Goal: Communication & Community: Answer question/provide support

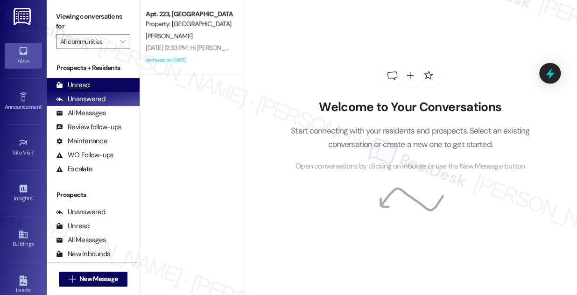
click at [86, 91] on div "Unread (0)" at bounding box center [93, 85] width 93 height 14
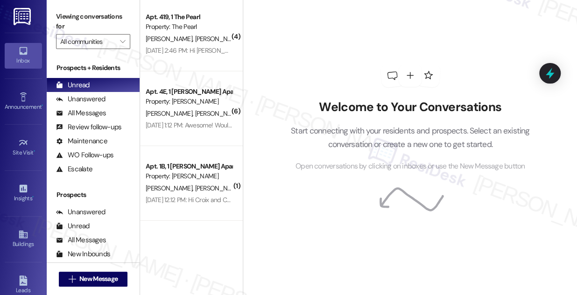
scroll to position [2982, 0]
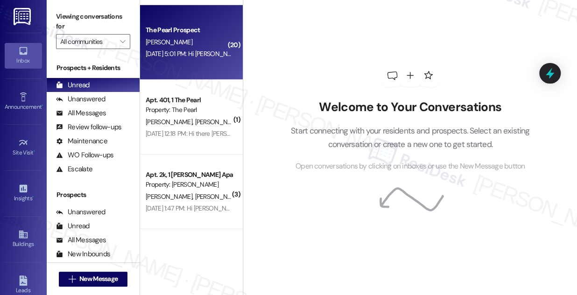
click at [193, 53] on div "[DATE] 5:01 PM: Hi [PERSON_NAME], I hope you're having a great day! I’m followi…" at bounding box center [507, 53] width 723 height 8
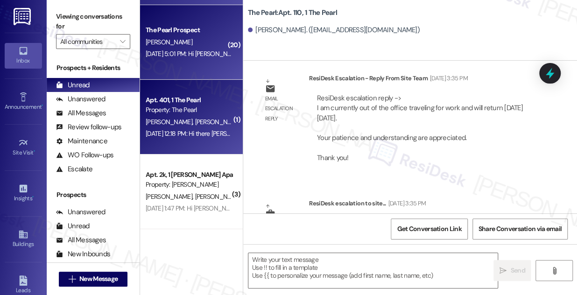
type textarea "Fetching suggested responses. Please feel free to read through the conversation…"
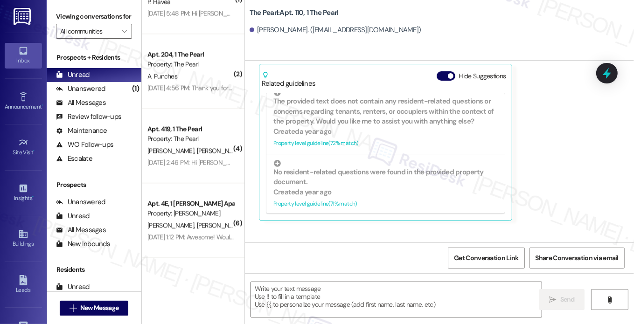
scroll to position [2505, 0]
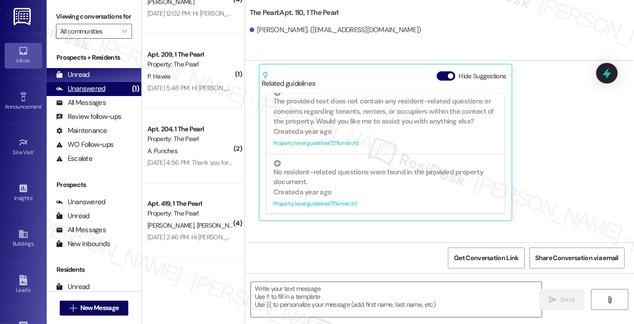
click at [109, 96] on div "Unanswered (1)" at bounding box center [94, 89] width 95 height 14
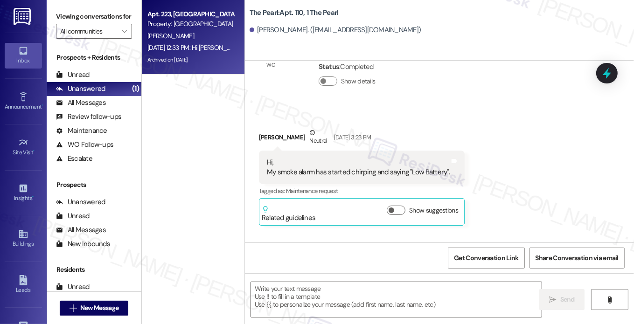
type textarea "Fetching suggested responses. Please feel free to read through the conversation…"
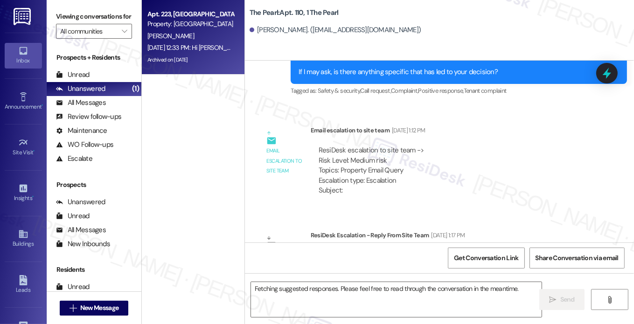
click at [227, 35] on div "[PERSON_NAME]" at bounding box center [191, 36] width 88 height 12
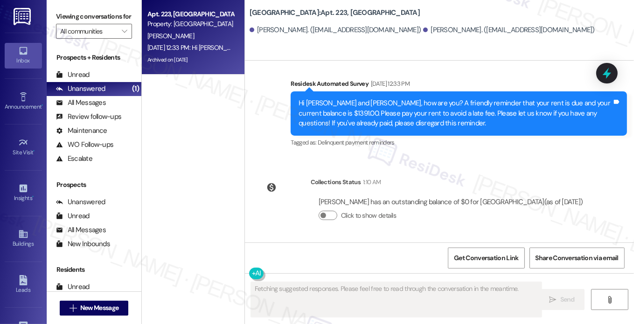
scroll to position [3395, 0]
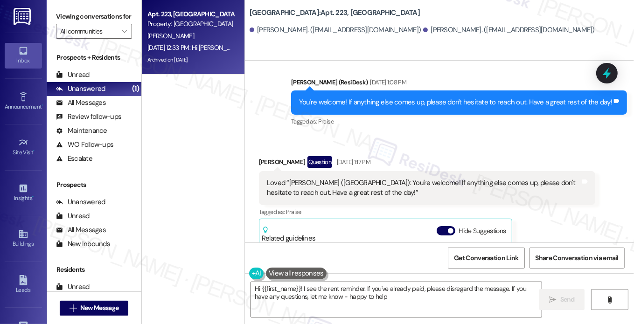
type textarea "Hi {{first_name}}! I see the rent reminder. If you've already paid, please disr…"
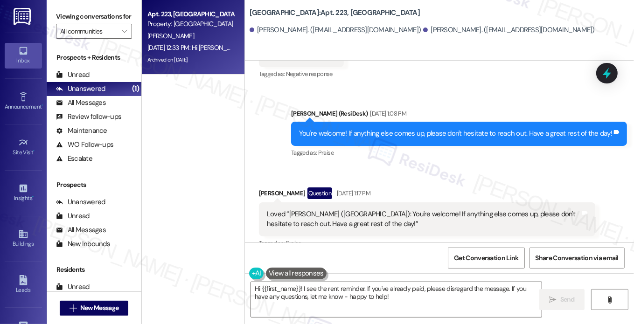
scroll to position [2975, 0]
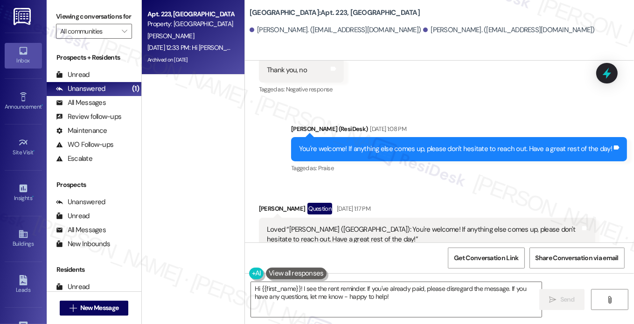
click at [323, 225] on div "Loved “[PERSON_NAME] ([GEOGRAPHIC_DATA]): You're welcome! If anything else come…" at bounding box center [424, 235] width 314 height 20
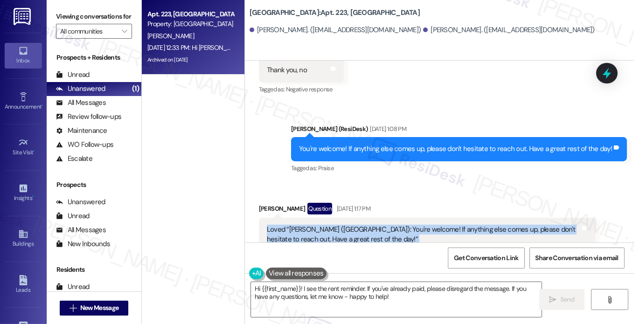
click at [323, 225] on div "Loved “[PERSON_NAME] ([GEOGRAPHIC_DATA]): You're welcome! If anything else come…" at bounding box center [424, 235] width 314 height 20
